Goal: Task Accomplishment & Management: Manage account settings

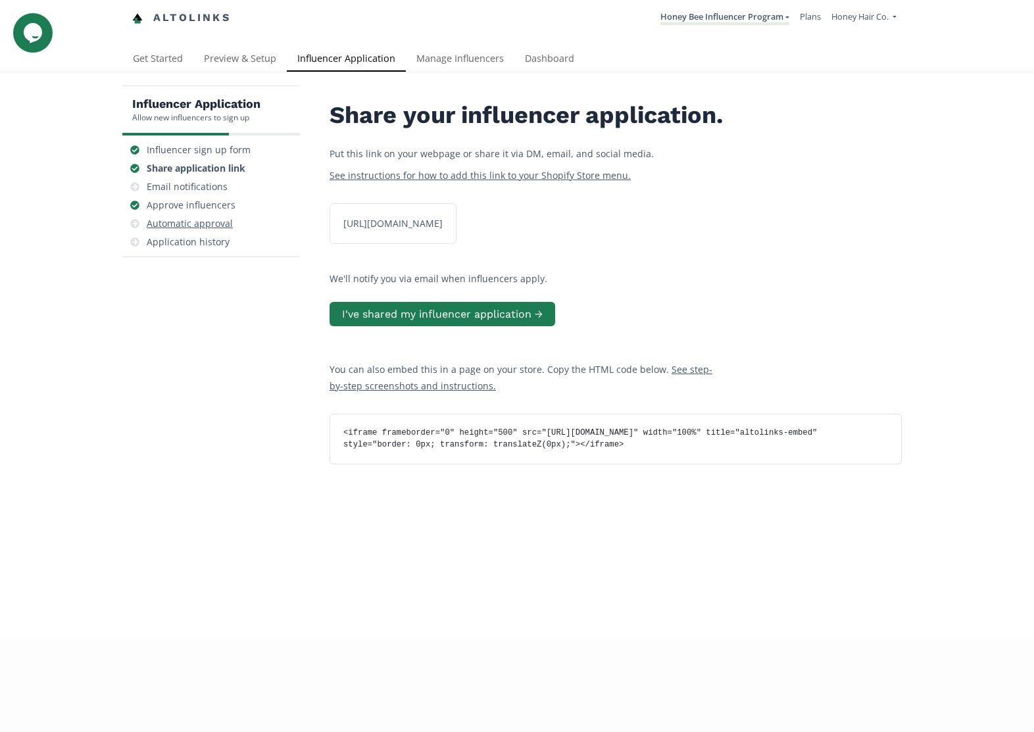
click at [214, 224] on div "Automatic approval" at bounding box center [190, 223] width 86 height 13
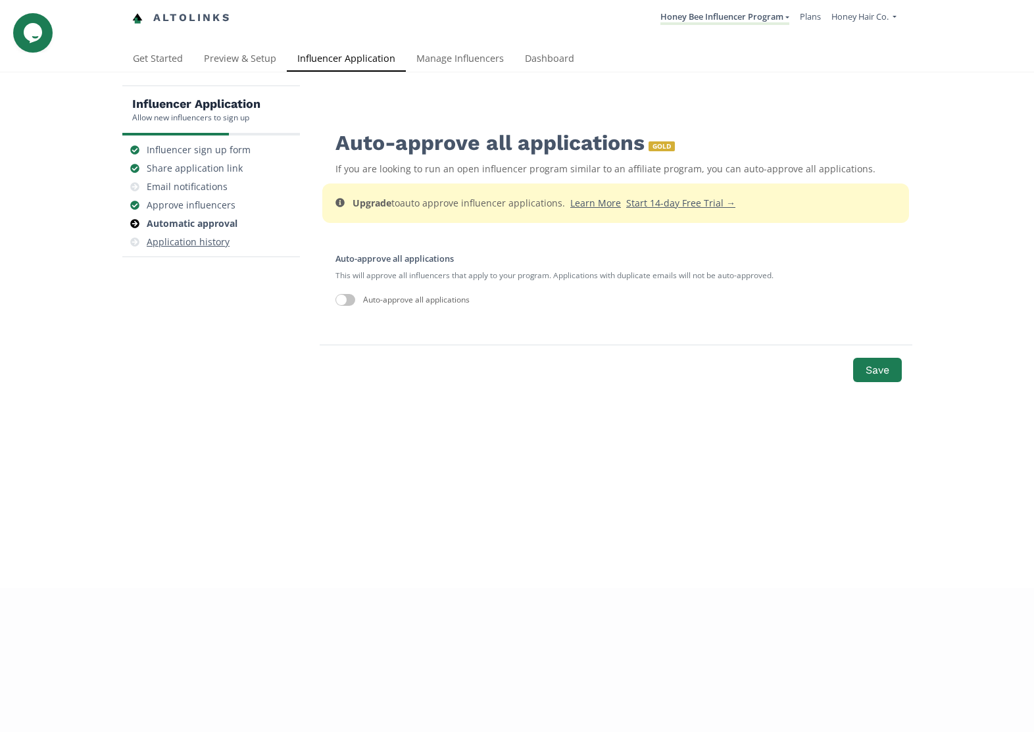
click at [213, 243] on div "Application history" at bounding box center [188, 241] width 83 height 13
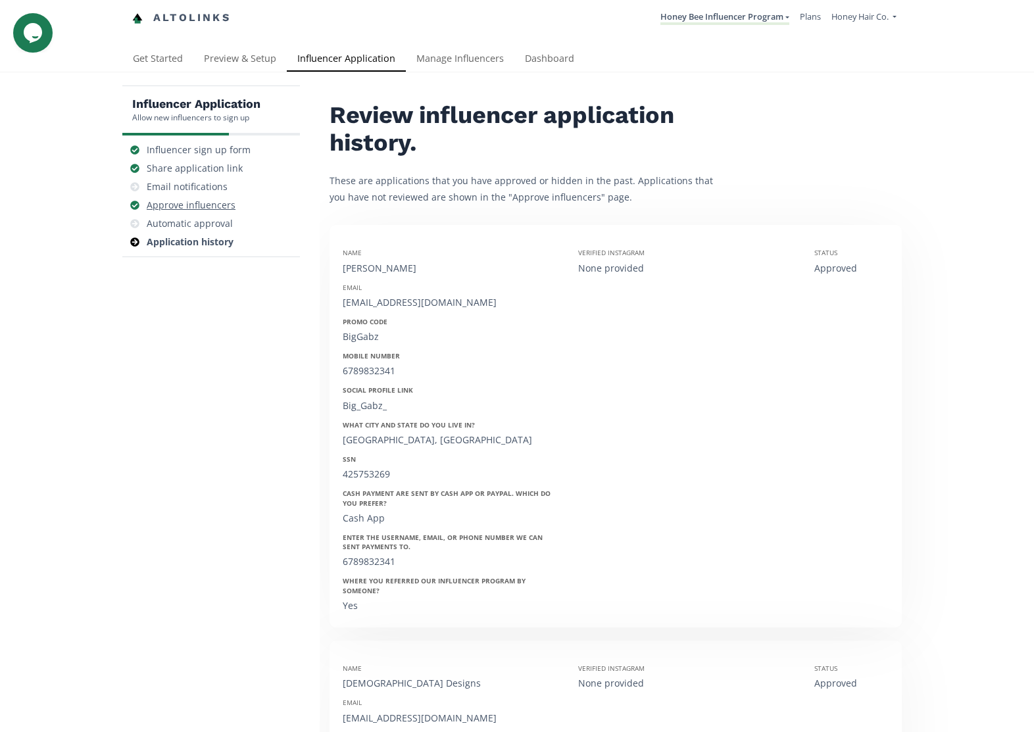
click at [200, 209] on div "Approve influencers" at bounding box center [191, 205] width 89 height 13
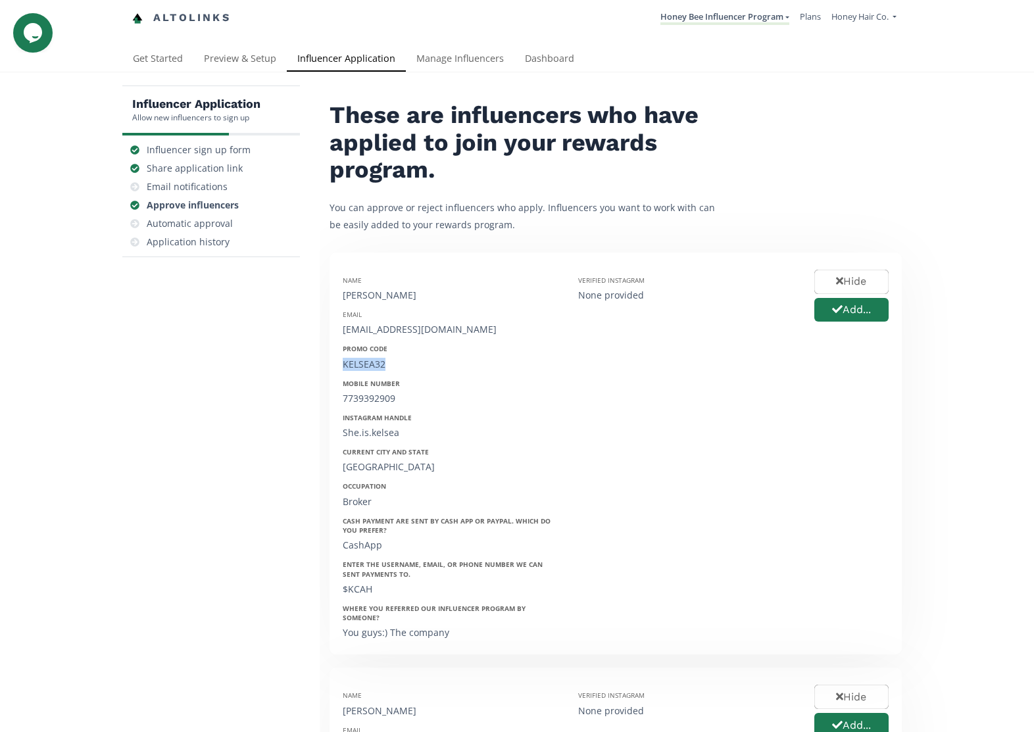
drag, startPoint x: 388, startPoint y: 366, endPoint x: 341, endPoint y: 366, distance: 46.7
click at [341, 366] on div "Name [PERSON_NAME] Email [EMAIL_ADDRESS][DOMAIN_NAME] Promo Code KELSEA32 Mobil…" at bounding box center [450, 454] width 235 height 376
copy div "KELSEA32"
click at [871, 314] on button "Add..." at bounding box center [851, 310] width 78 height 28
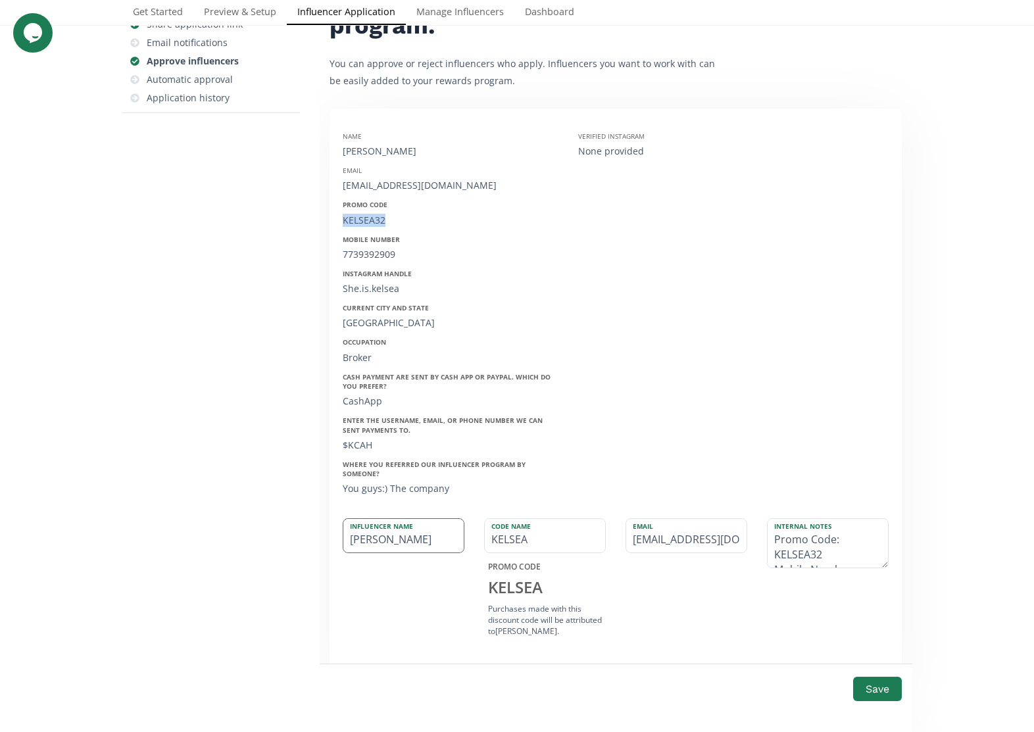
scroll to position [181, 0]
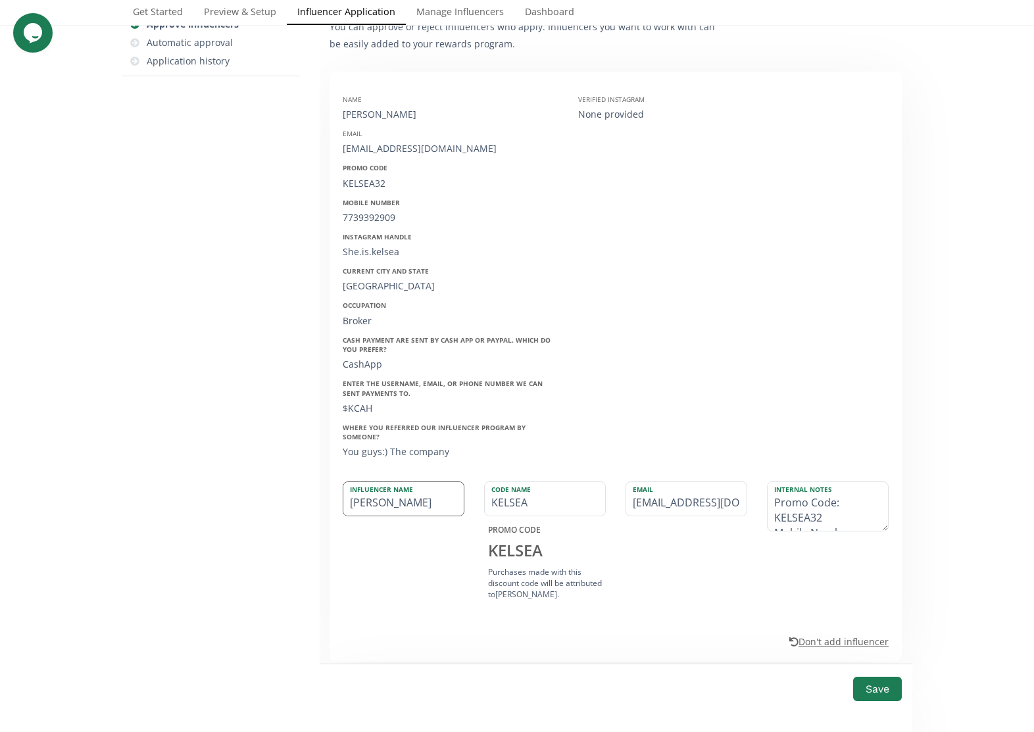
click at [452, 496] on input "[PERSON_NAME]" at bounding box center [403, 499] width 120 height 34
paste input "ELSEA32"
type input "KELSEA32"
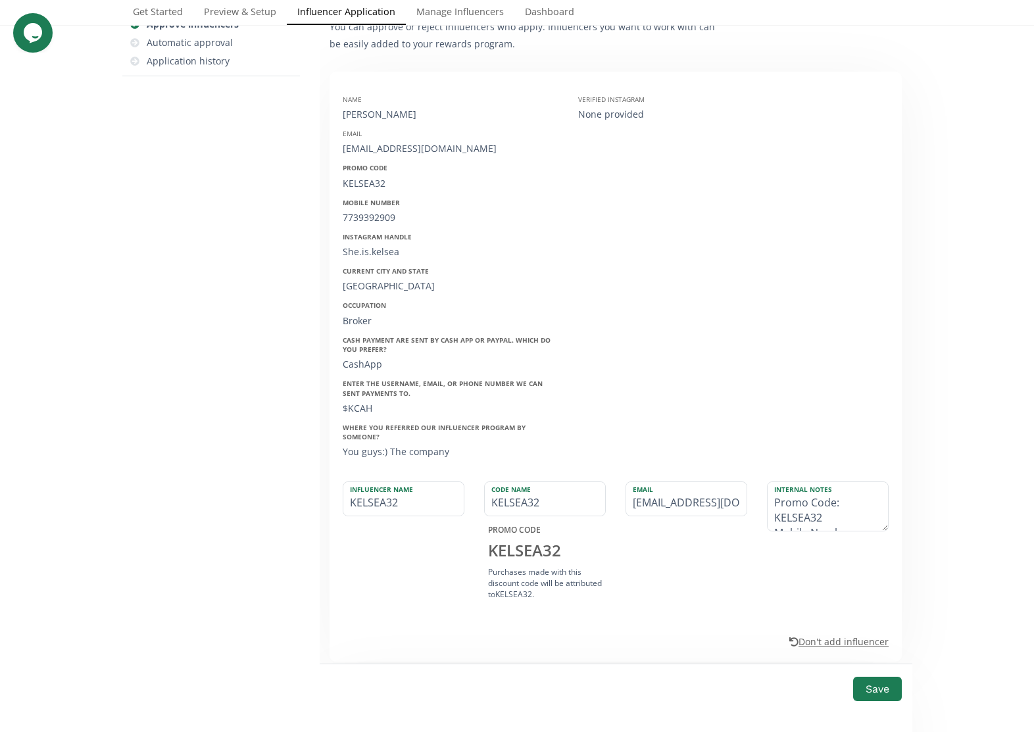
drag, startPoint x: 449, startPoint y: 113, endPoint x: 341, endPoint y: 96, distance: 109.2
click at [341, 96] on div "Name [PERSON_NAME] Email [EMAIL_ADDRESS][DOMAIN_NAME] Promo Code KELSEA32 Mobil…" at bounding box center [450, 273] width 235 height 376
copy div "Name [PERSON_NAME]"
click at [771, 491] on textarea "Promo Code: KELSEA32 Mobile Number: [PHONE_NUMBER] Instagram Handle: She.is.kel…" at bounding box center [828, 506] width 120 height 49
paste textarea "Name [PERSON_NAME]"
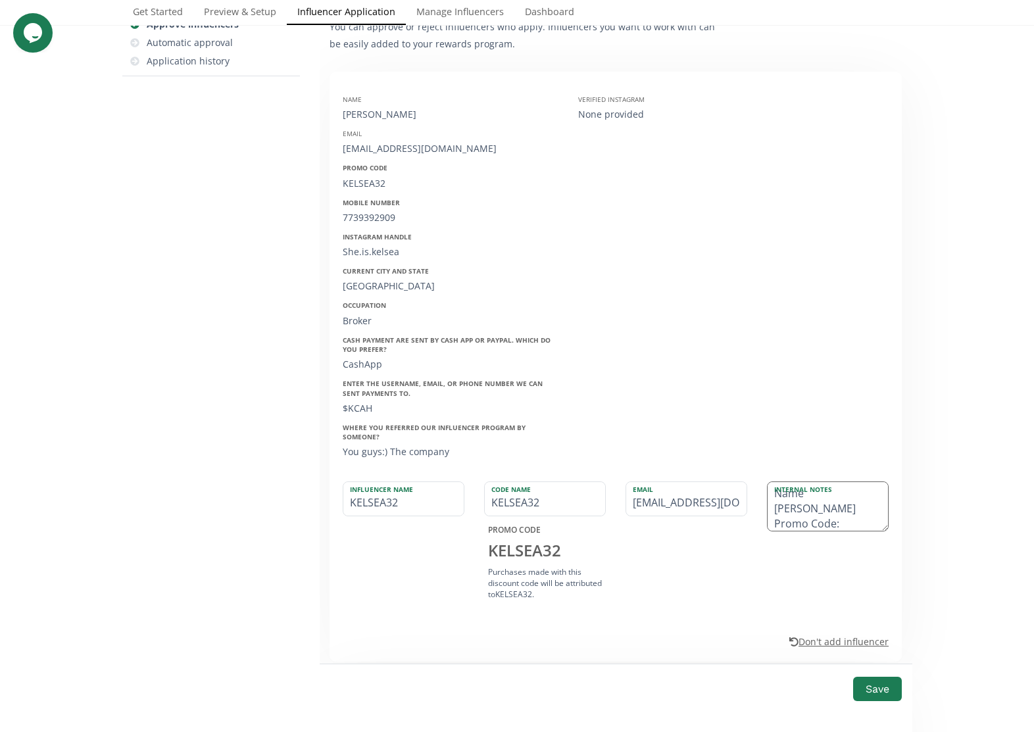
scroll to position [24, 0]
type textarea "Name [PERSON_NAME] Promo Code: KELSEA32 Mobile Number: [PHONE_NUMBER] Instagram…"
click at [875, 693] on button "Save" at bounding box center [877, 689] width 53 height 28
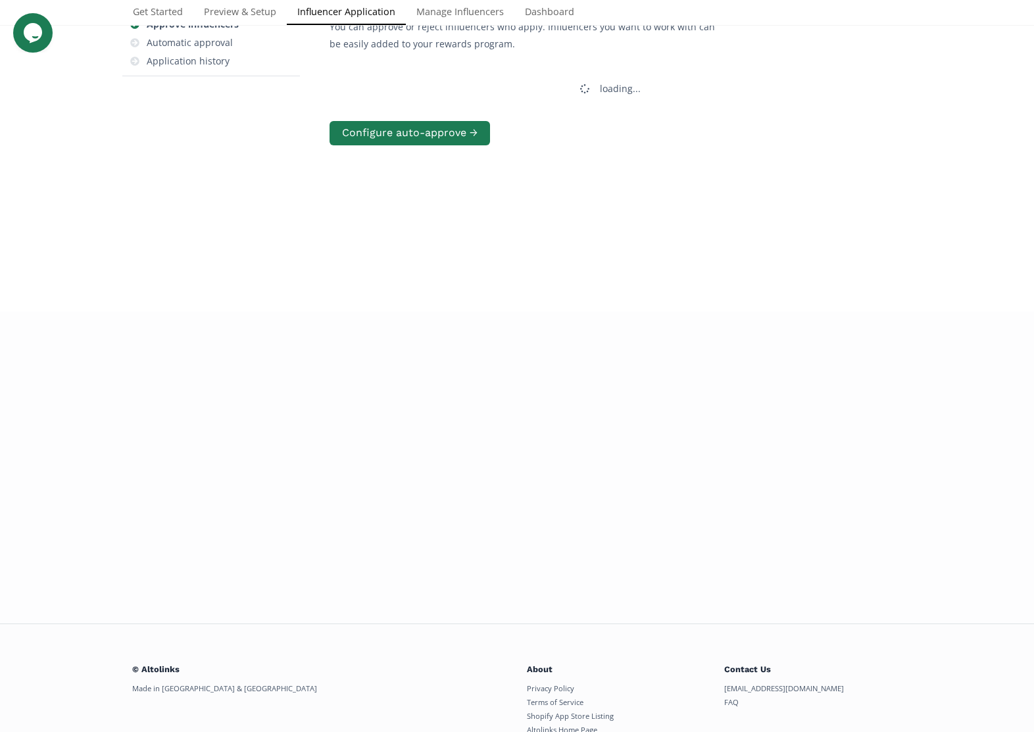
scroll to position [0, 0]
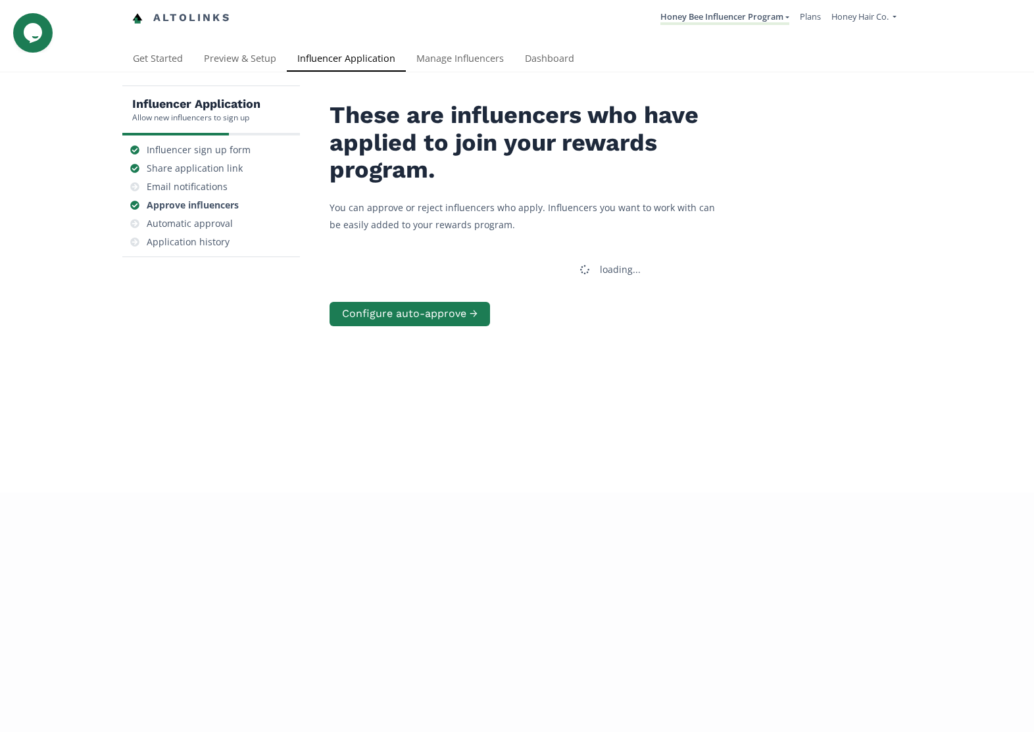
click at [104, 261] on div "Influencer Application Allow new influencers to sign up Influencer sign up form…" at bounding box center [517, 282] width 1034 height 420
click at [210, 206] on div "Approve influencers" at bounding box center [193, 205] width 92 height 13
click at [197, 188] on div "Email notifications" at bounding box center [187, 186] width 81 height 13
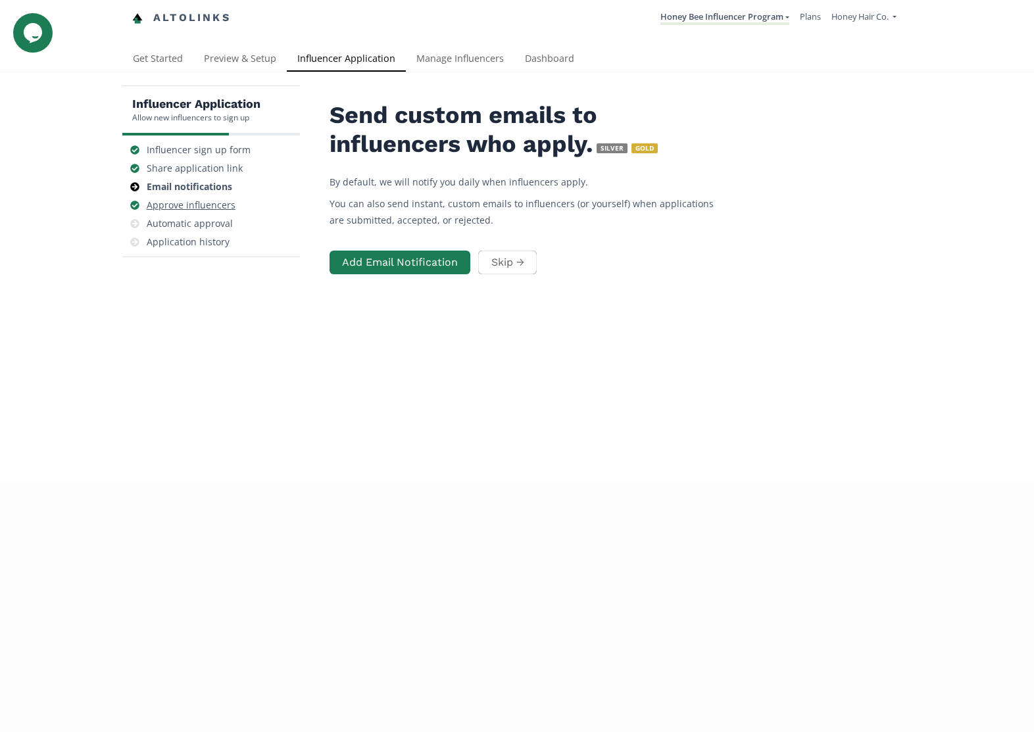
click at [198, 203] on div "Approve influencers" at bounding box center [191, 205] width 89 height 13
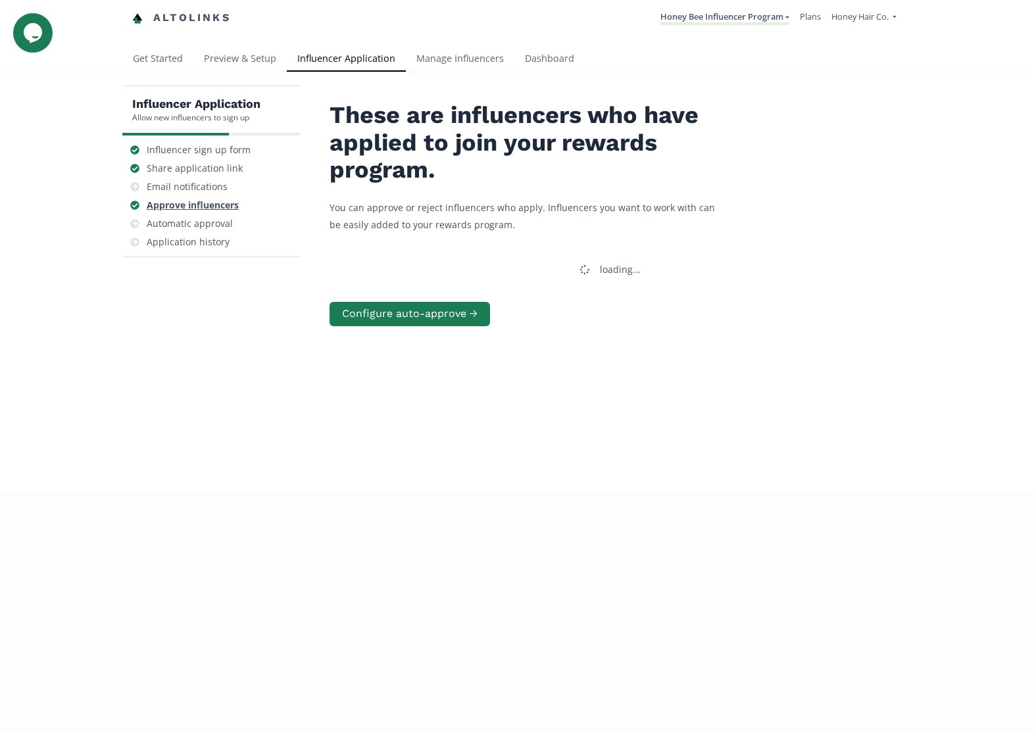
scroll to position [53, 0]
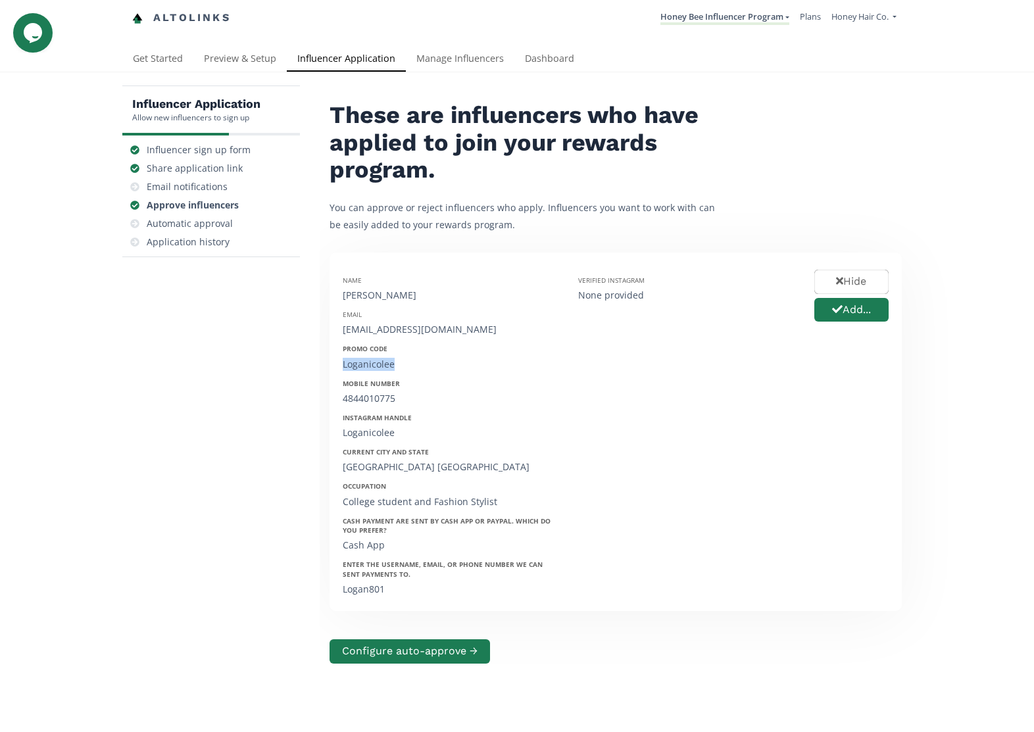
drag, startPoint x: 395, startPoint y: 310, endPoint x: 340, endPoint y: 308, distance: 54.6
click at [340, 308] on div "Name [PERSON_NAME] Email [EMAIL_ADDRESS][DOMAIN_NAME] Promo Code Loganicolee Mo…" at bounding box center [450, 432] width 235 height 332
copy div "Loganicolee"
click at [826, 296] on button "Add..." at bounding box center [851, 310] width 78 height 28
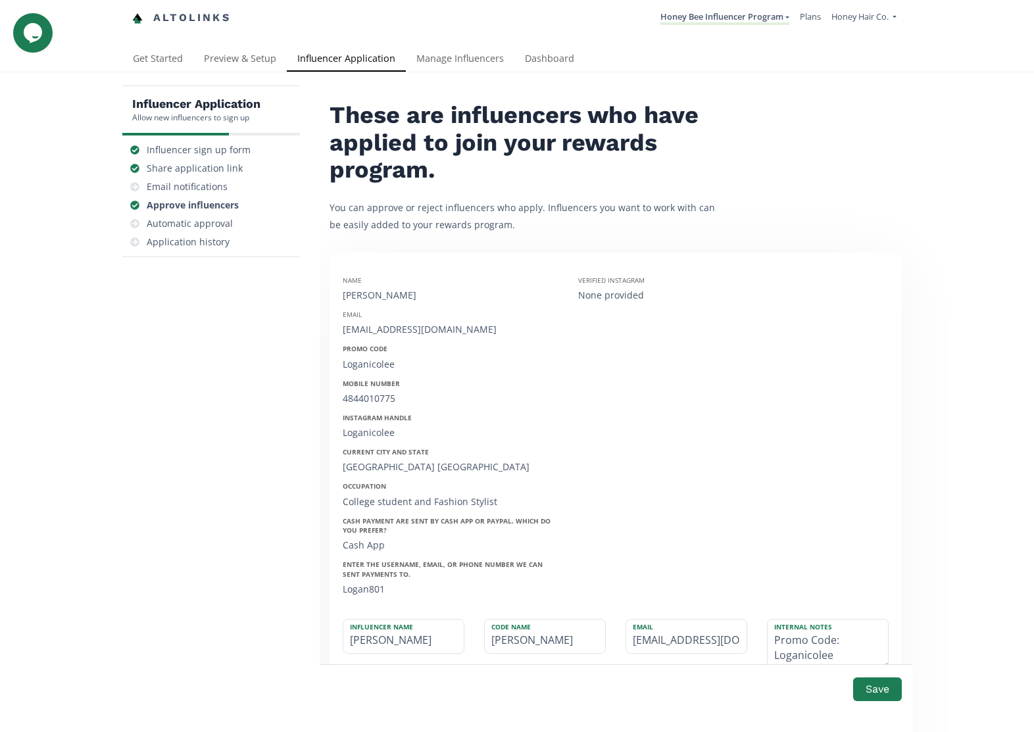
drag, startPoint x: 433, startPoint y: 587, endPoint x: 295, endPoint y: 583, distance: 138.2
click at [295, 584] on div "Influencer Application Allow new influencers to sign up Influencer sign up form…" at bounding box center [516, 545] width 789 height 920
paste input "icolee"
type input "Loganicolee"
type input "LOGANICOLEE"
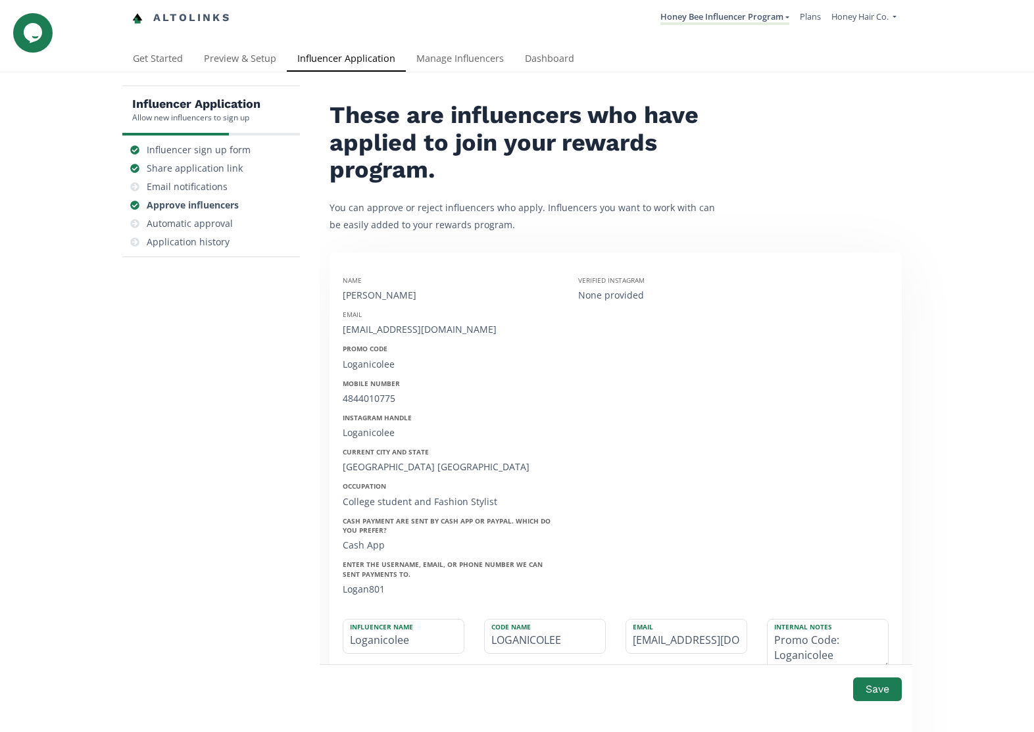
type input "Loganicolee"
drag, startPoint x: 414, startPoint y: 244, endPoint x: 342, endPoint y: 228, distance: 74.0
click at [343, 276] on div "Name [PERSON_NAME]" at bounding box center [451, 289] width 216 height 26
copy div "Name [PERSON_NAME]"
click at [775, 620] on textarea "Promo Code: Loganicolee Mobile Number: [PHONE_NUMBER] Instagram Handle: Loganic…" at bounding box center [828, 644] width 120 height 49
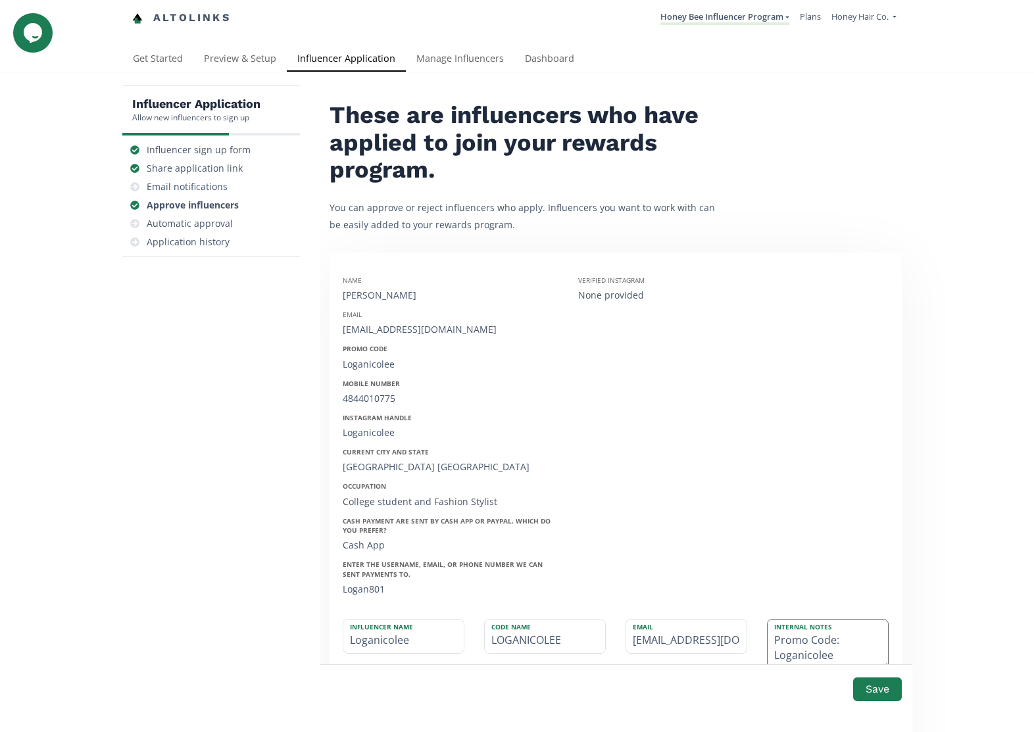
paste textarea "Name [PERSON_NAME]"
type textarea "Name [PERSON_NAME] Promo Code: Loganicolee Mobile Number: [PHONE_NUMBER] Instag…"
click at [883, 692] on button "Save" at bounding box center [877, 689] width 53 height 28
